Goal: Task Accomplishment & Management: Manage account settings

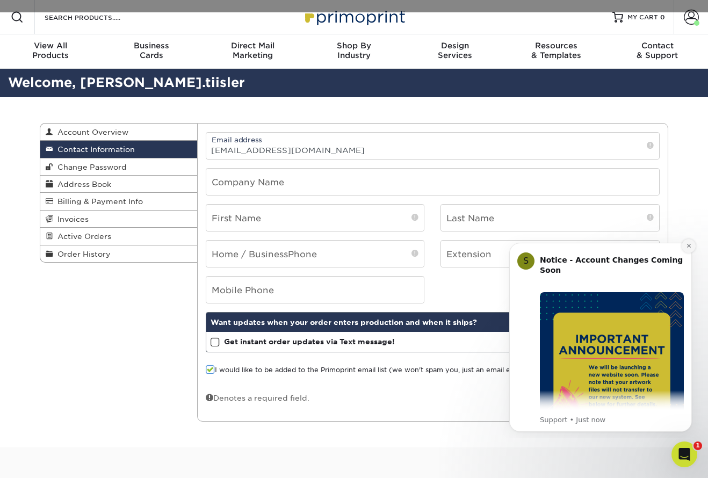
click at [690, 245] on icon "Dismiss notification" at bounding box center [689, 246] width 6 height 6
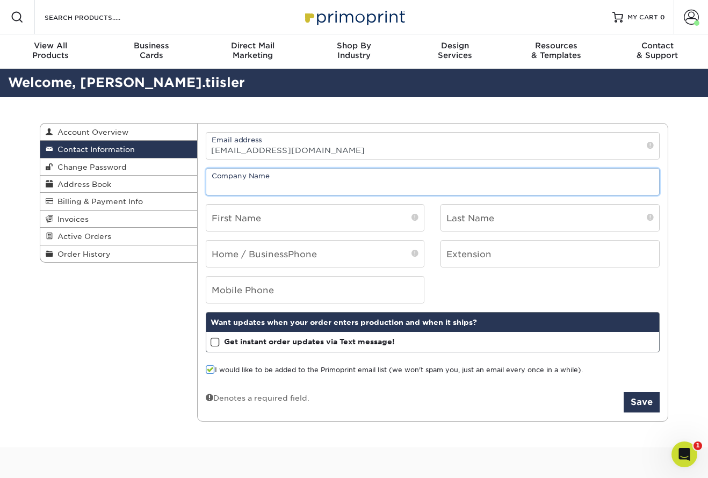
click at [279, 175] on input "text" at bounding box center [433, 182] width 454 height 26
type input "Company Man Studios"
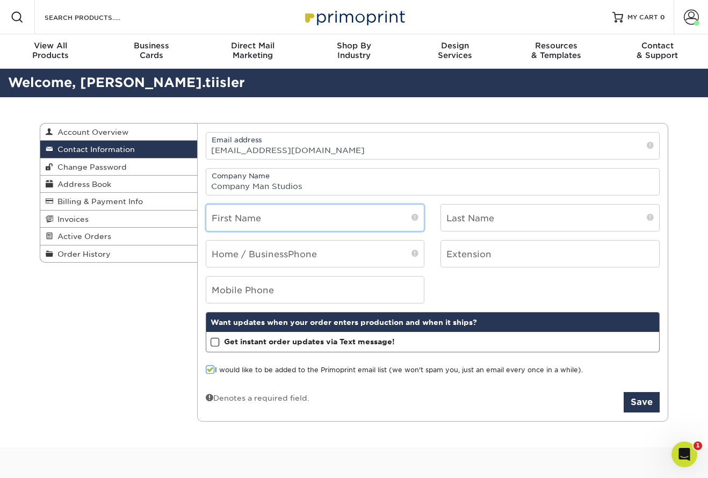
click at [275, 219] on input "text" at bounding box center [315, 218] width 218 height 26
type input "[PERSON_NAME]"
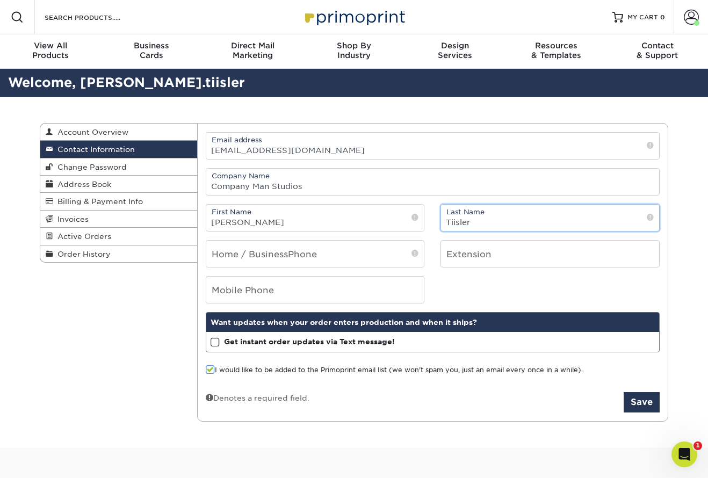
type input "Tiisler"
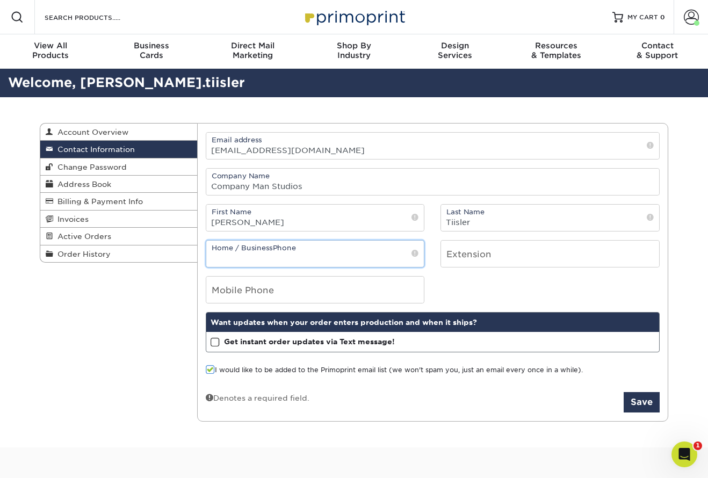
click at [225, 251] on input "tel" at bounding box center [315, 254] width 218 height 26
type input "B"
type input "813-251-6111"
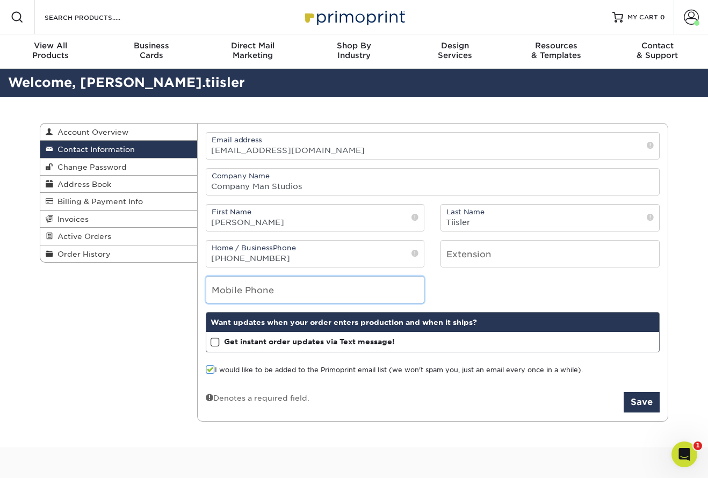
click at [217, 288] on input "tel" at bounding box center [315, 290] width 218 height 26
type input "9"
type input "813-777-2541"
click at [211, 370] on span at bounding box center [210, 370] width 9 height 10
click at [0, 0] on input "I would like to be added to the Primoprint email list (we won't spam you, just …" at bounding box center [0, 0] width 0 height 0
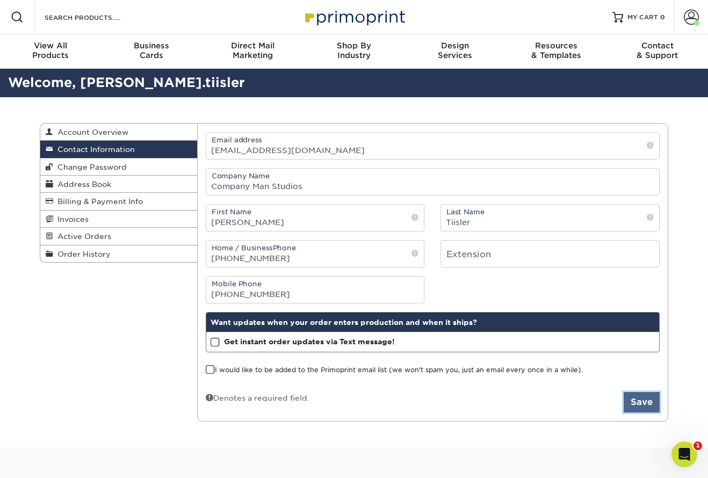
click at [639, 399] on button "Save" at bounding box center [642, 402] width 36 height 20
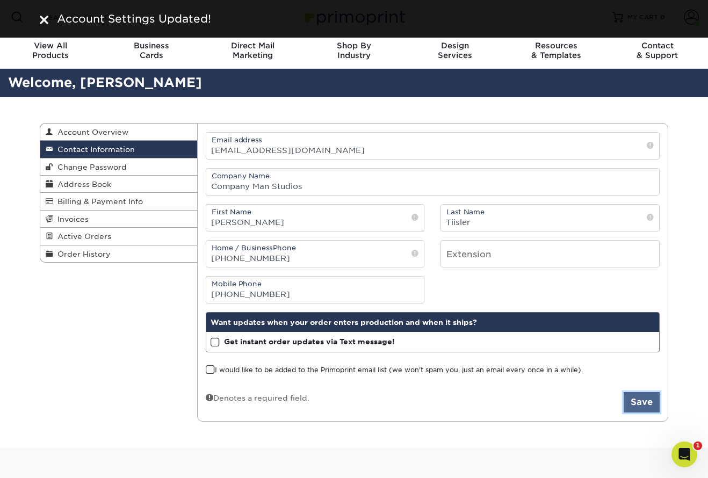
click at [640, 404] on button "Save" at bounding box center [642, 402] width 36 height 20
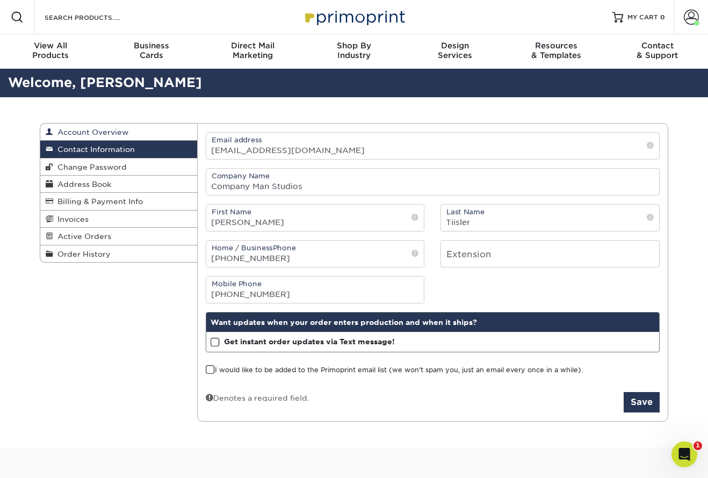
click at [79, 133] on span "Account Overview" at bounding box center [90, 132] width 75 height 9
